Goal: Task Accomplishment & Management: Use online tool/utility

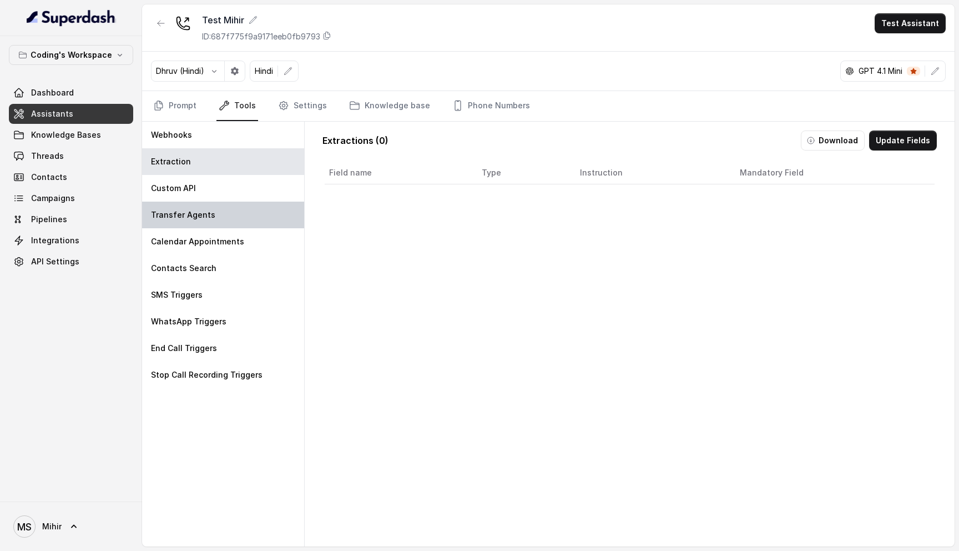
click at [212, 210] on div "Transfer Agents" at bounding box center [223, 214] width 162 height 27
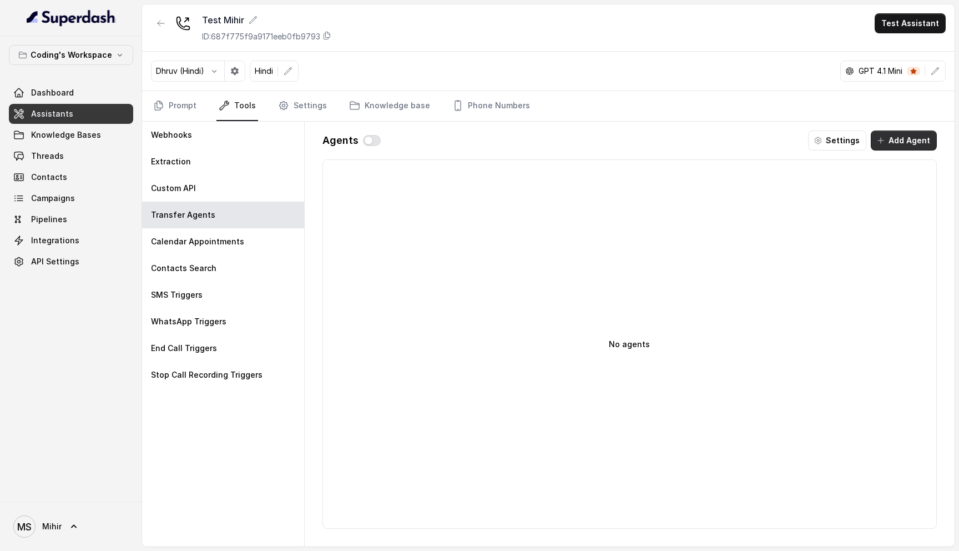
click at [897, 142] on button "Add Agent" at bounding box center [904, 140] width 66 height 20
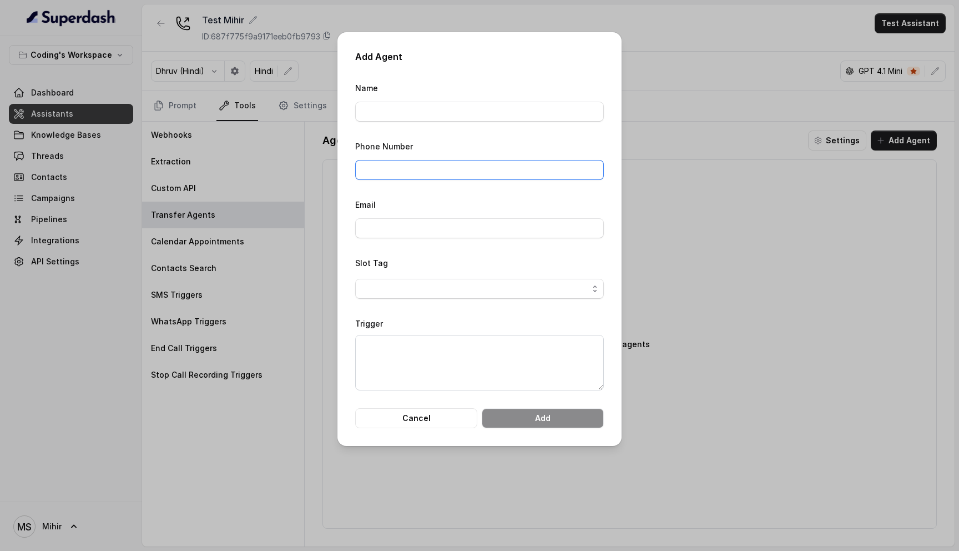
click at [426, 171] on input "Phone Number" at bounding box center [479, 170] width 249 height 20
click at [438, 347] on textarea "Trigger" at bounding box center [479, 363] width 249 height 56
click at [426, 415] on button "Cancel" at bounding box center [416, 418] width 122 height 20
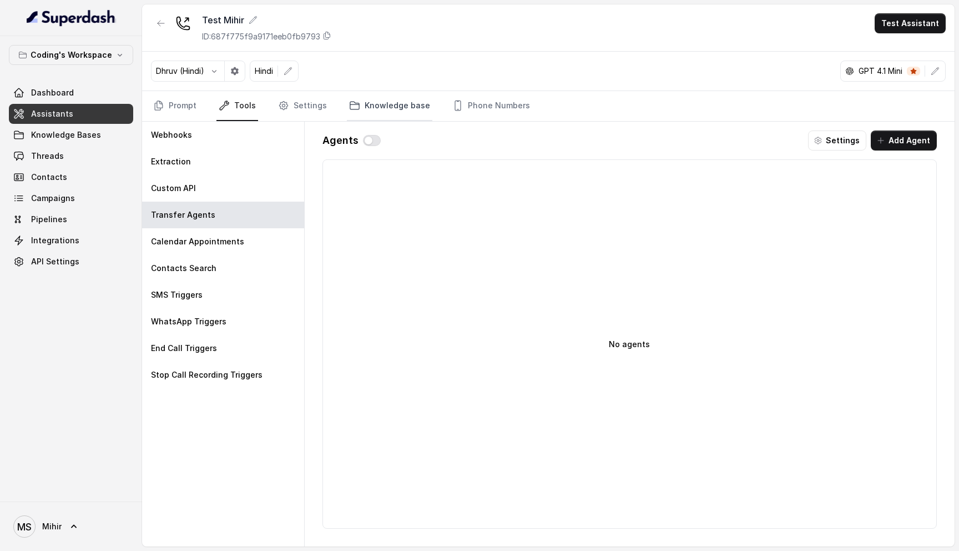
click at [416, 107] on link "Knowledge base" at bounding box center [389, 106] width 85 height 30
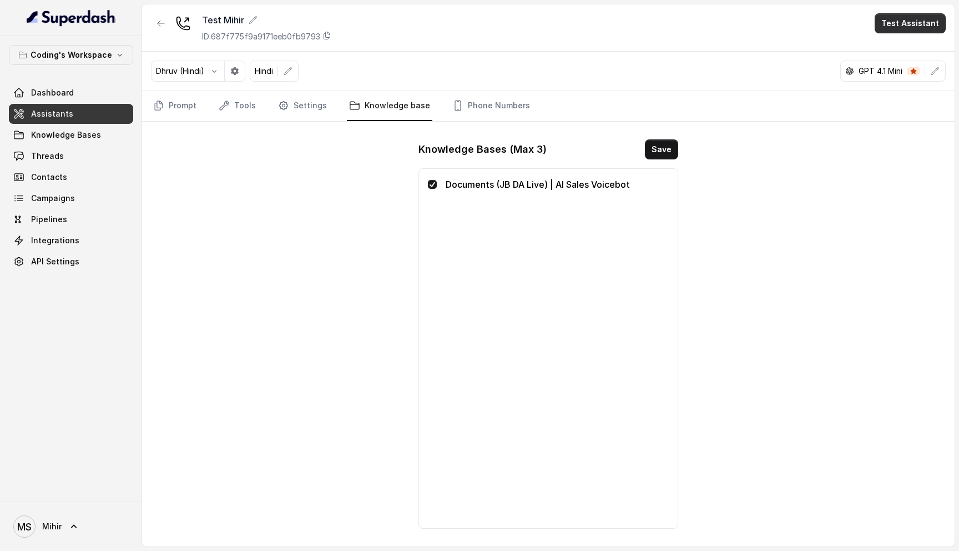
click at [928, 25] on button "Test Assistant" at bounding box center [910, 23] width 71 height 20
click at [899, 53] on button "Phone Call" at bounding box center [912, 50] width 70 height 20
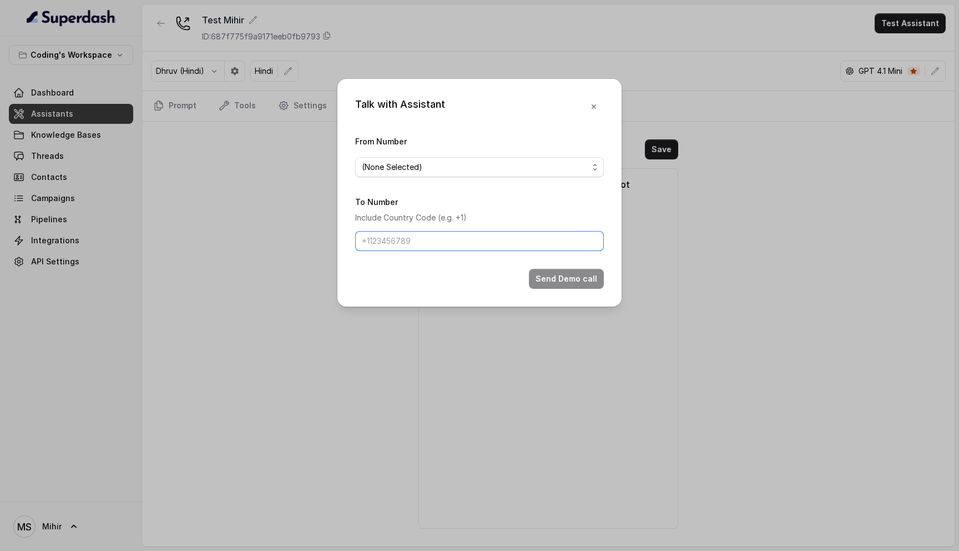
click at [499, 240] on input "To Number" at bounding box center [479, 241] width 249 height 20
click at [463, 173] on span "(None Selected)" at bounding box center [475, 166] width 226 height 13
click at [591, 119] on div "Talk with Assistant From Number (None Selected) To Number Include Country Code …" at bounding box center [479, 193] width 284 height 228
click at [591, 118] on div "Talk with Assistant From Number (None Selected) To Number Include Country Code …" at bounding box center [479, 193] width 284 height 228
click at [594, 108] on icon "button" at bounding box center [593, 106] width 9 height 9
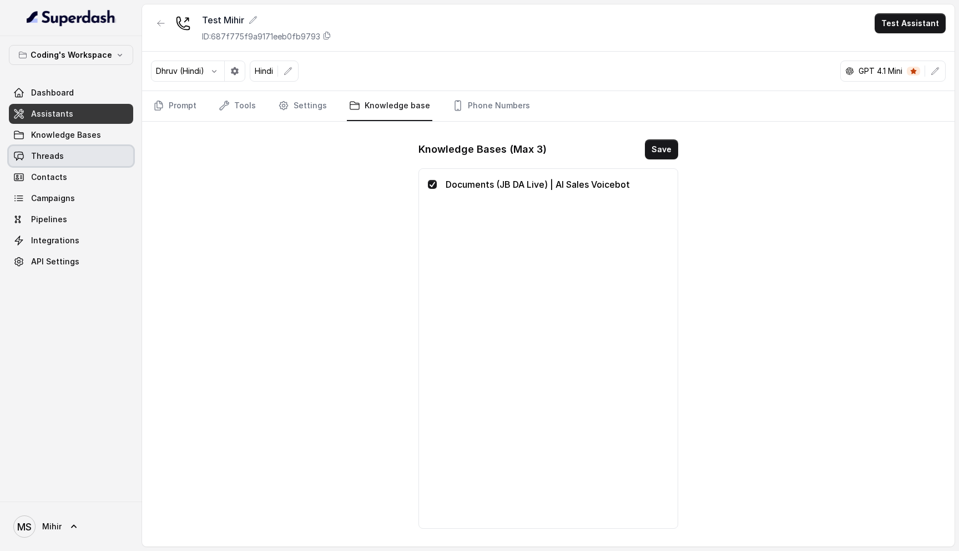
click at [56, 159] on span "Threads" at bounding box center [47, 155] width 33 height 11
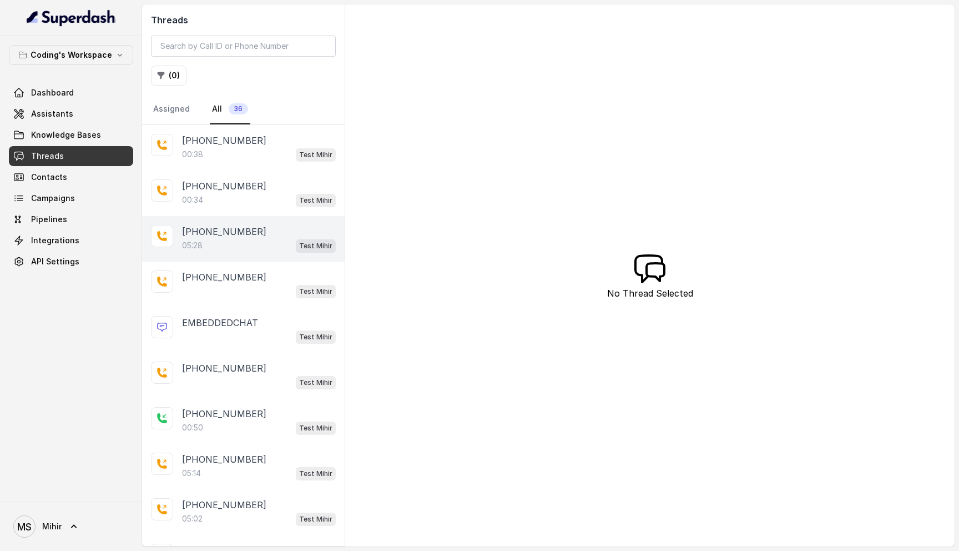
click at [210, 245] on div "05:28 Test [PERSON_NAME]" at bounding box center [259, 245] width 154 height 14
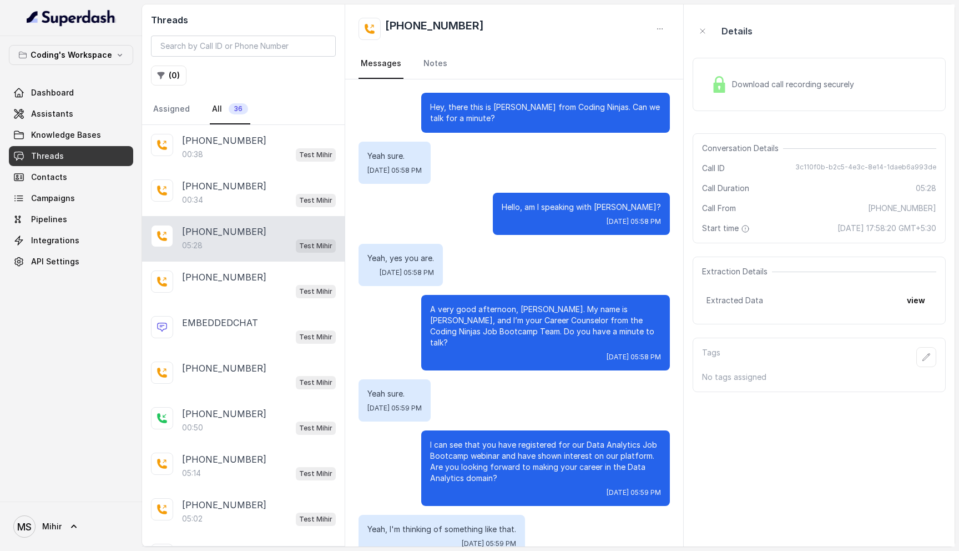
scroll to position [2579, 0]
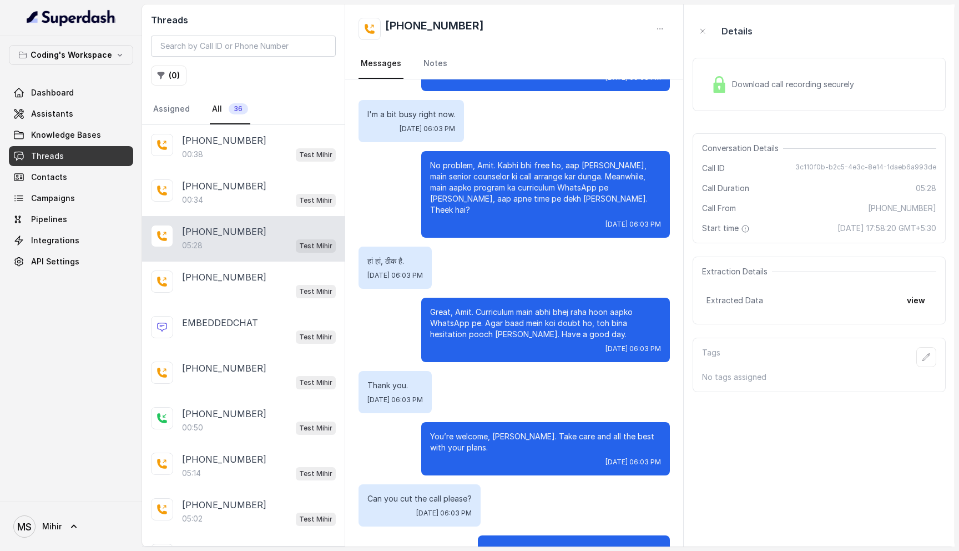
click at [773, 86] on span "Download call recording securely" at bounding box center [795, 84] width 127 height 11
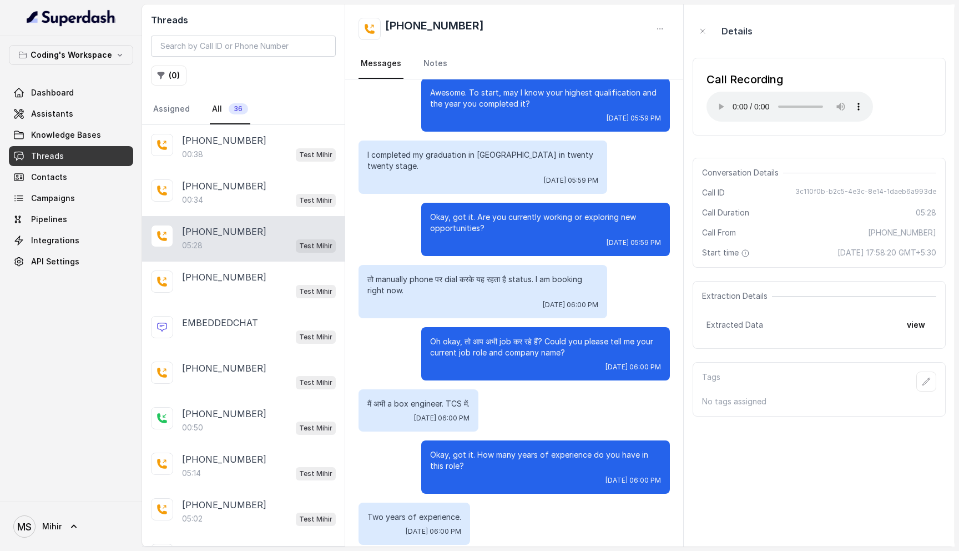
scroll to position [0, 0]
